Goal: Browse casually: Explore the website without a specific task or goal

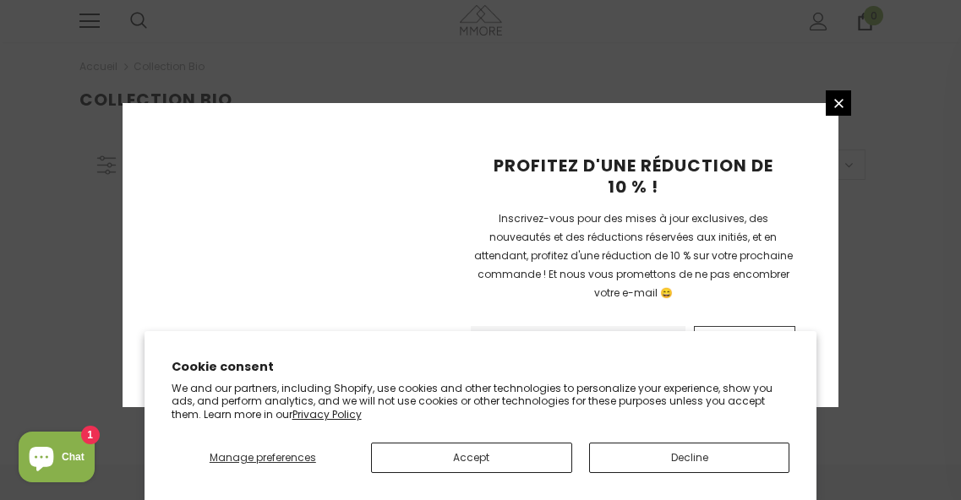
scroll to position [485, 0]
